Goal: Task Accomplishment & Management: Manage account settings

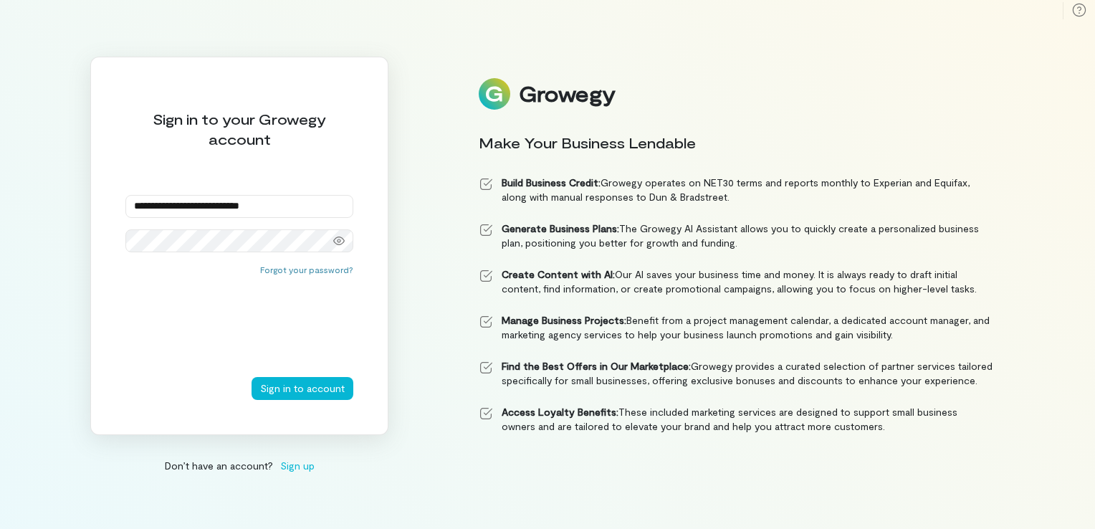
type input "**********"
click at [251, 377] on button "Sign in to account" at bounding box center [302, 388] width 102 height 23
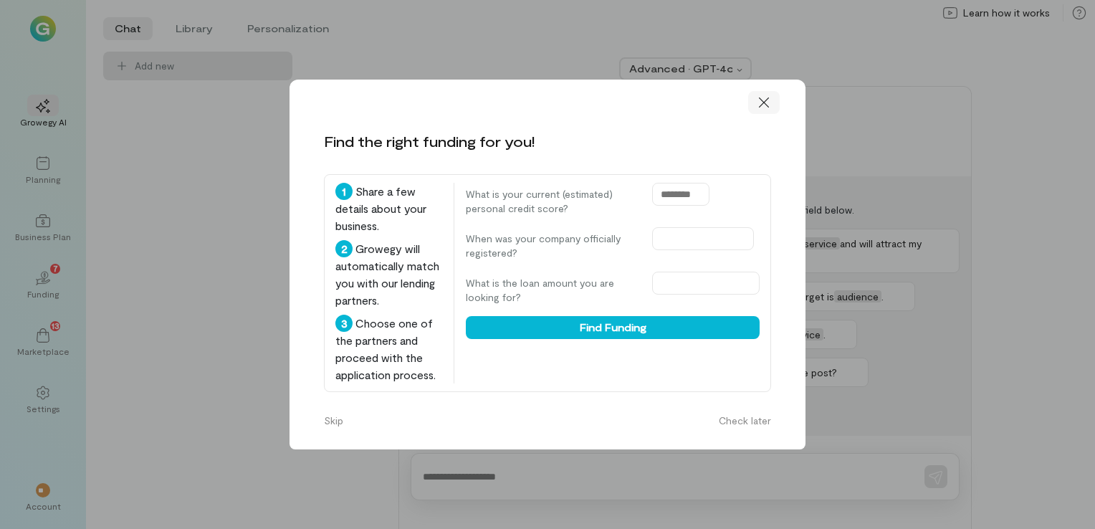
click at [762, 104] on div at bounding box center [764, 102] width 32 height 23
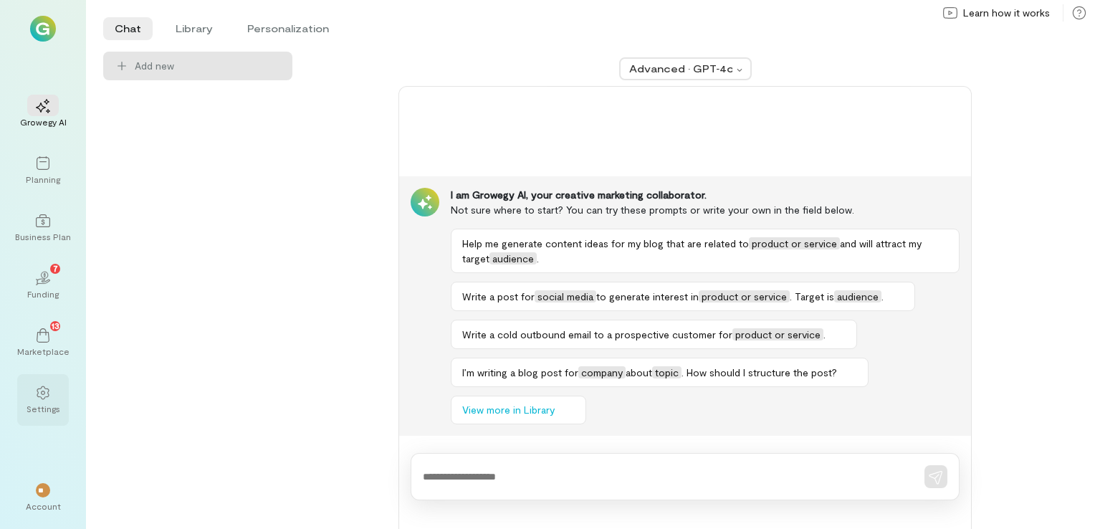
click at [50, 400] on div at bounding box center [43, 391] width 32 height 21
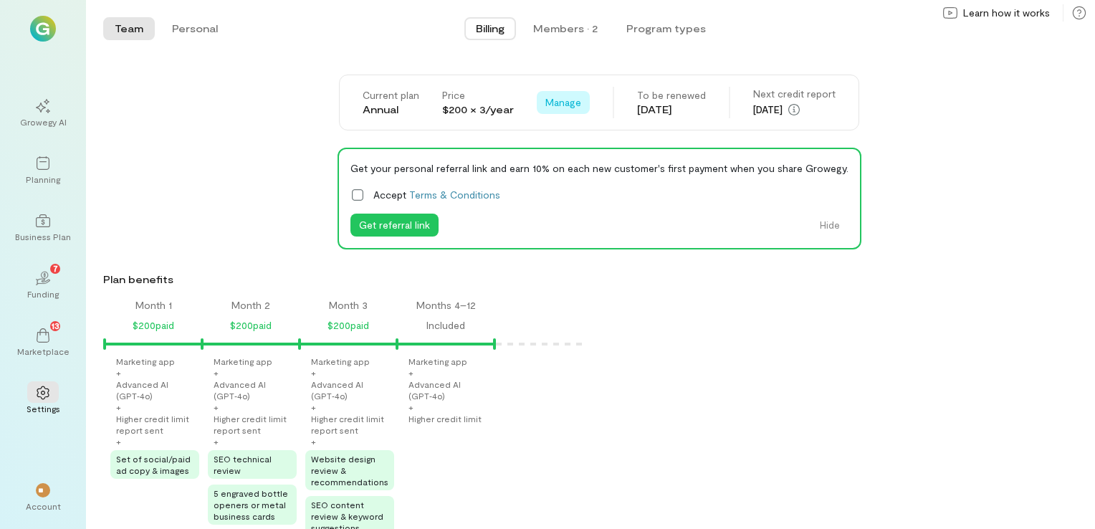
click at [567, 99] on span "Manage" at bounding box center [563, 102] width 36 height 14
click at [582, 125] on link "Cancel renewal" at bounding box center [593, 133] width 107 height 29
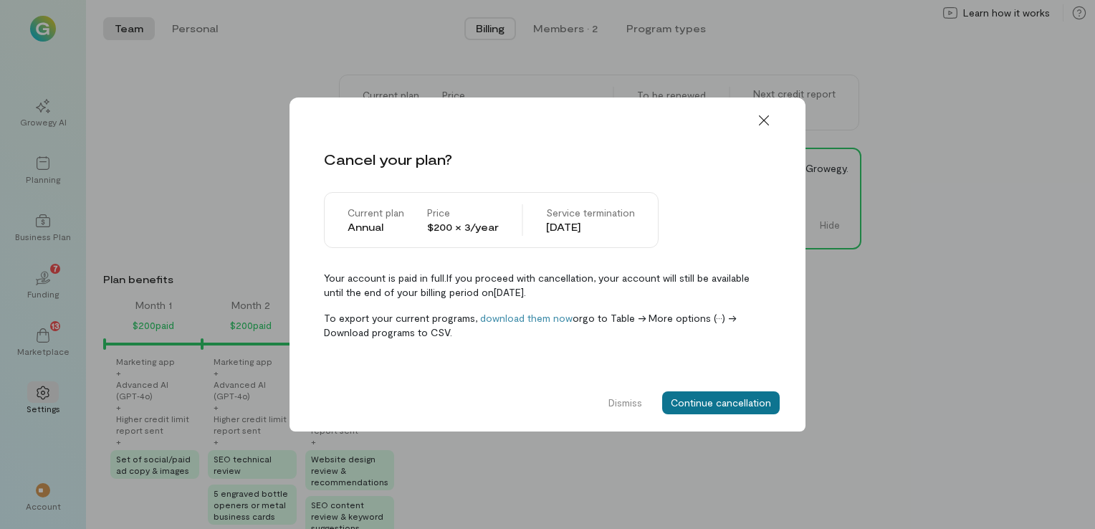
click at [716, 401] on button "Continue cancellation" at bounding box center [720, 402] width 117 height 23
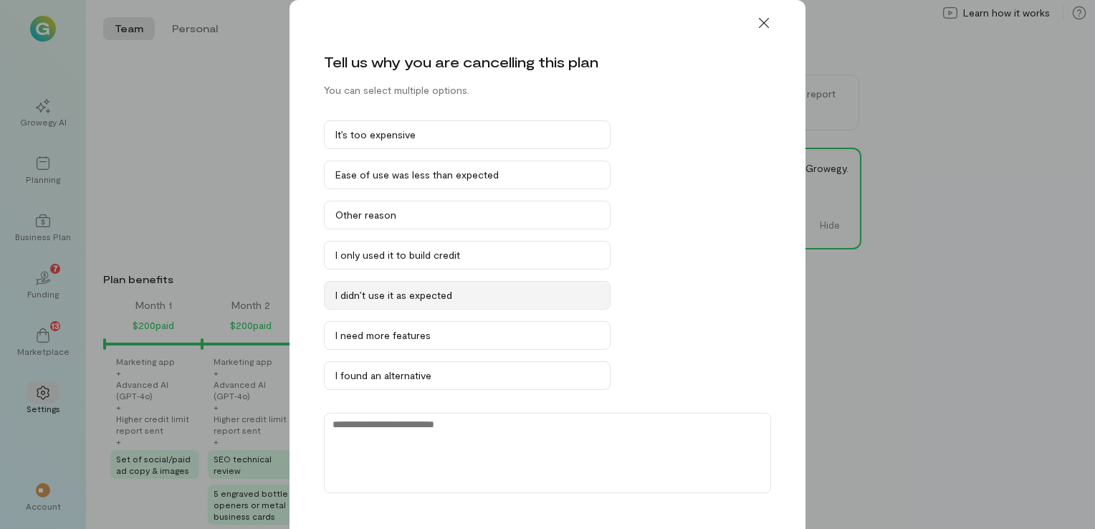
click at [494, 295] on div "I didn’t use it as expected" at bounding box center [467, 295] width 264 height 14
click at [781, 297] on div "Tell us why you are cancelling this plan You can select multiple options. It’s …" at bounding box center [547, 294] width 516 height 589
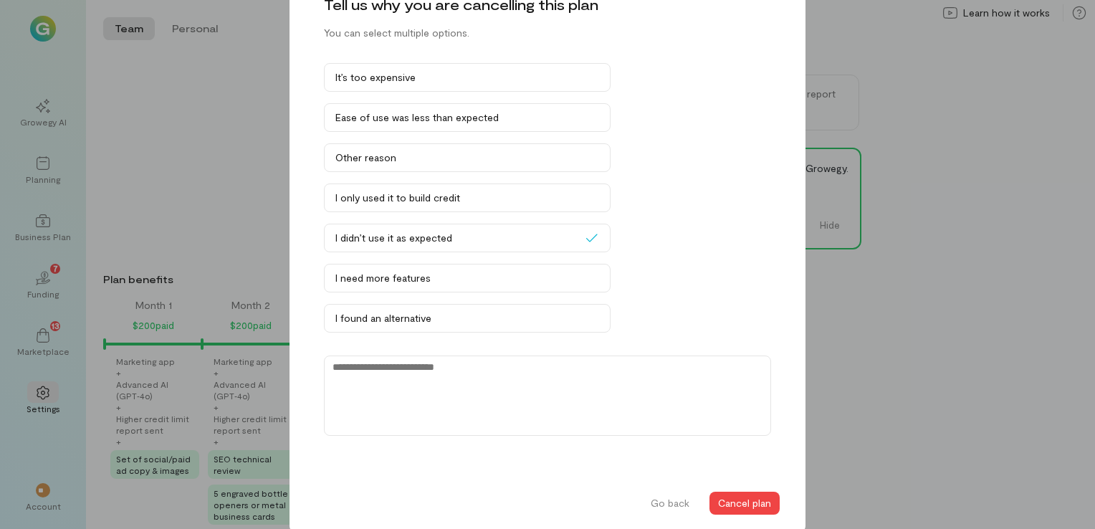
scroll to position [57, 0]
click at [742, 495] on button "Cancel plan" at bounding box center [744, 502] width 70 height 23
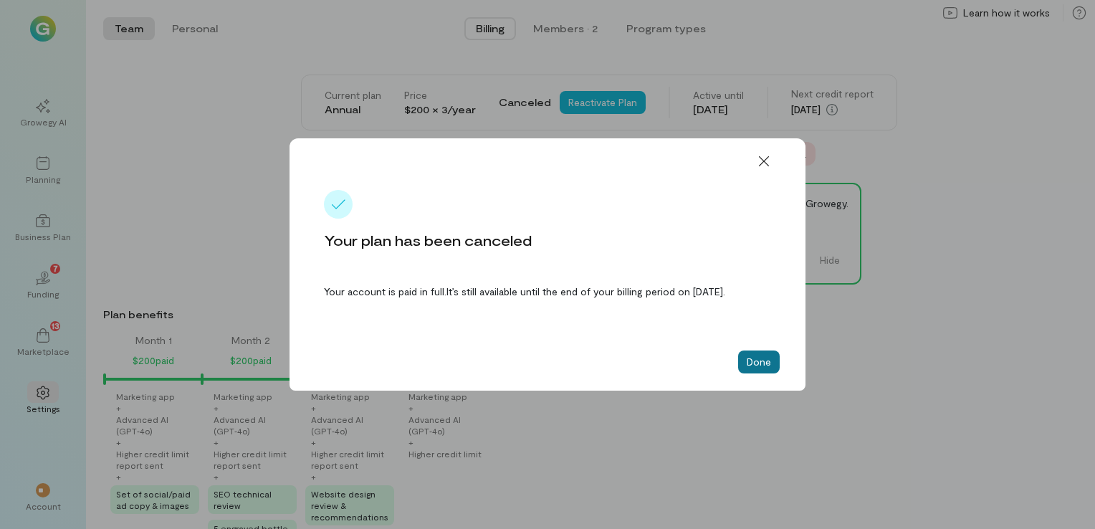
click at [757, 357] on button "Done" at bounding box center [759, 361] width 42 height 23
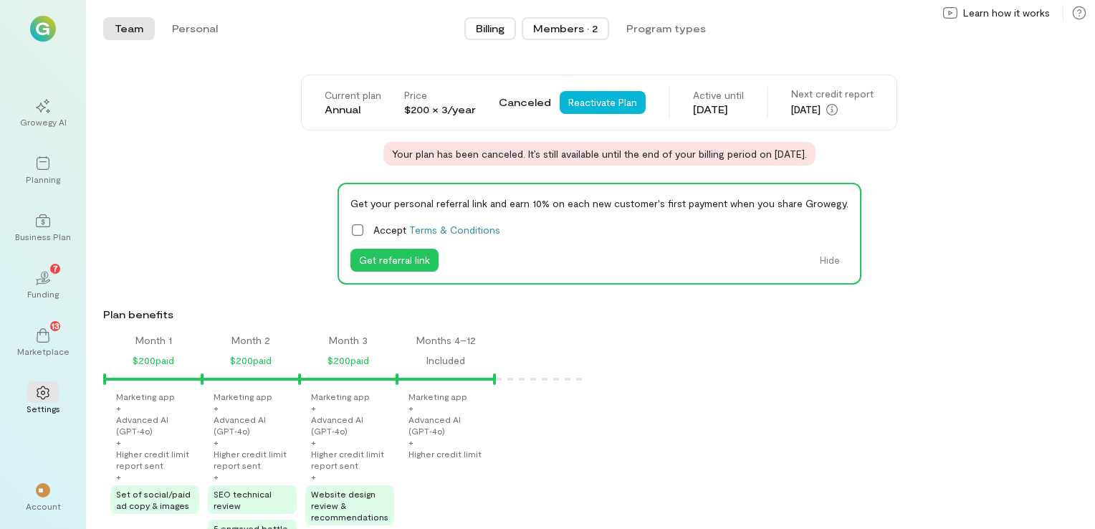
click at [559, 24] on div "Members · 2" at bounding box center [565, 28] width 64 height 14
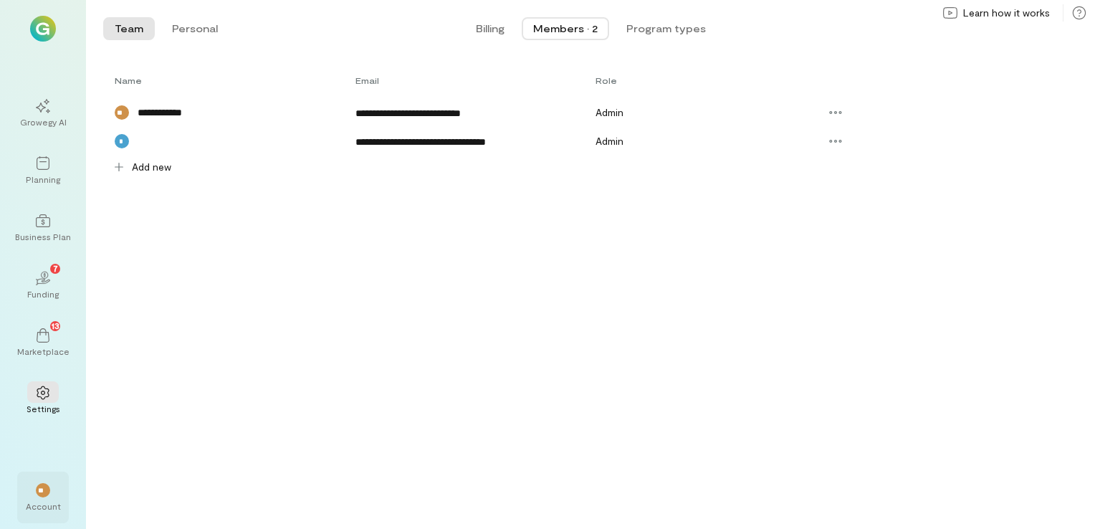
click at [53, 505] on div "Account" at bounding box center [43, 505] width 35 height 11
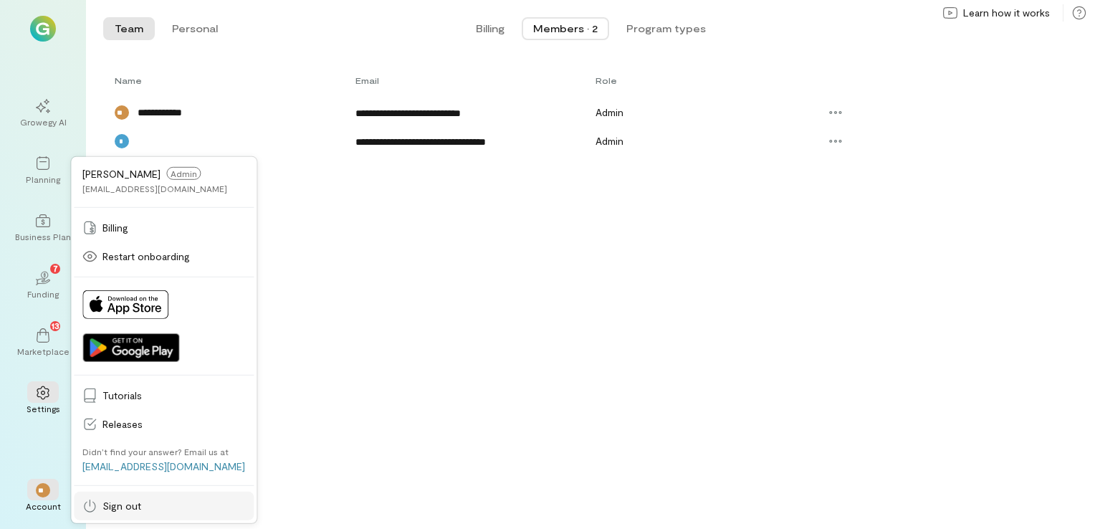
click at [122, 506] on span "Sign out" at bounding box center [173, 506] width 143 height 14
